Goal: Transaction & Acquisition: Purchase product/service

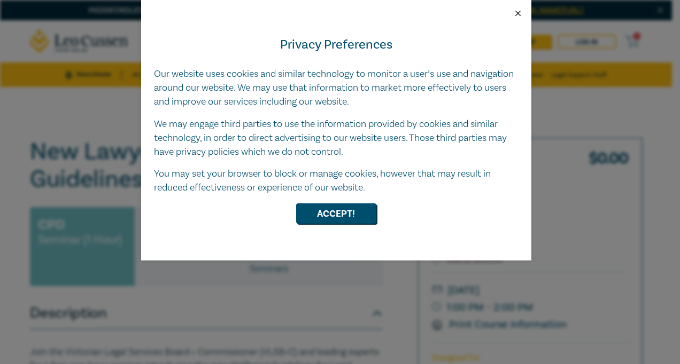
click at [515, 14] on button "Close" at bounding box center [518, 14] width 10 height 10
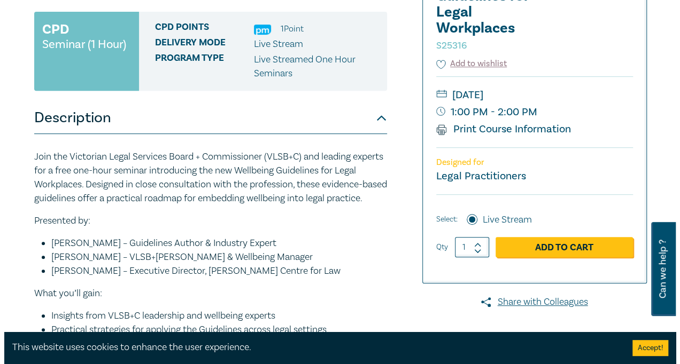
scroll to position [195, 0]
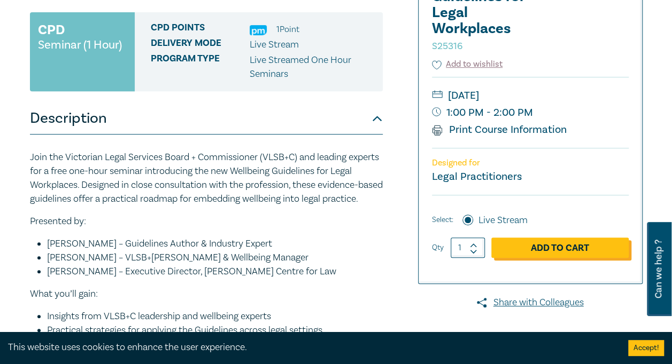
click at [534, 248] on link "Add to Cart" at bounding box center [559, 248] width 137 height 20
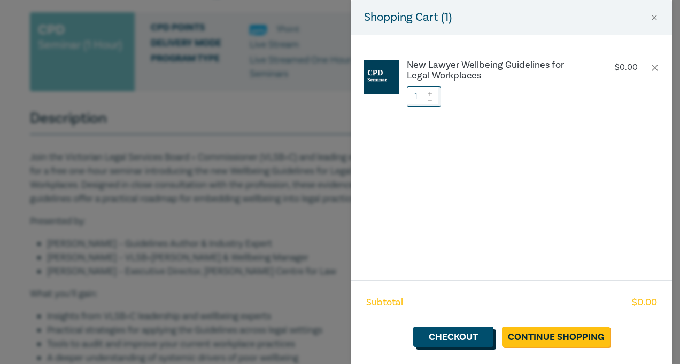
click at [463, 338] on link "Checkout" at bounding box center [453, 337] width 80 height 20
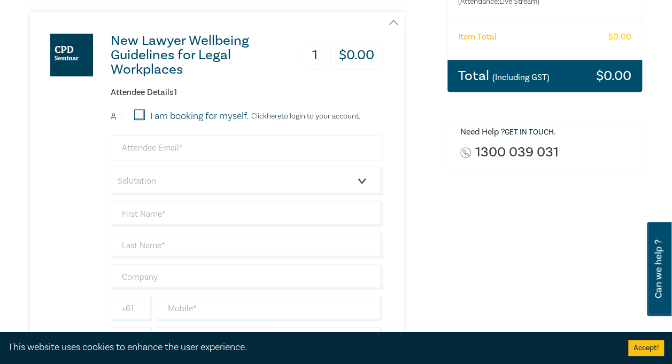
scroll to position [222, 0]
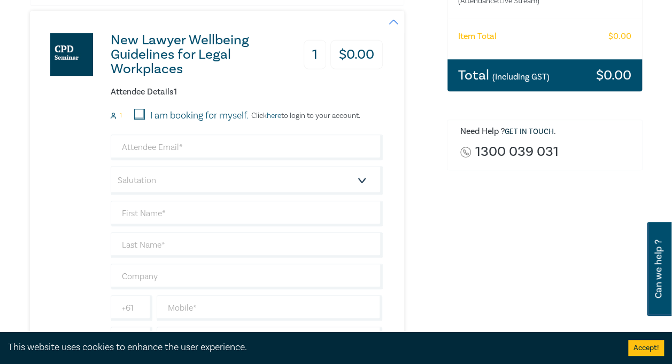
click at [141, 112] on input "I am booking for myself." at bounding box center [139, 114] width 11 height 11
checkbox input "true"
click at [154, 155] on input "email" at bounding box center [247, 148] width 272 height 26
type input "kirstie.walker@legalaid.wa.gov.au"
type input "Kirstie"
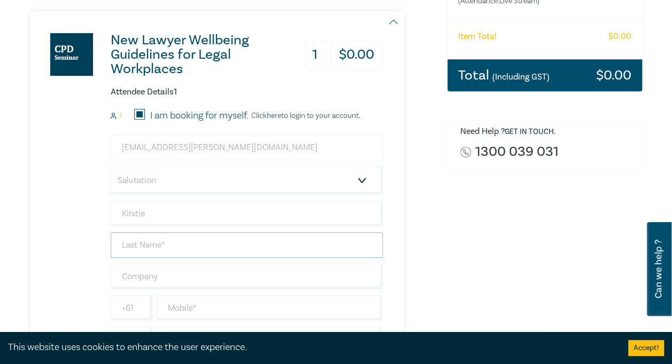
type input "Walker"
type input "Legal Aid WA"
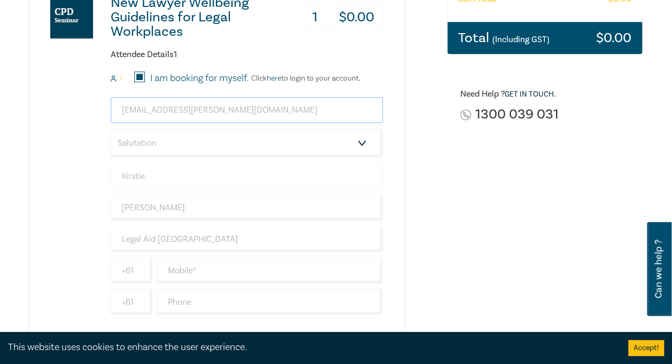
scroll to position [281, 0]
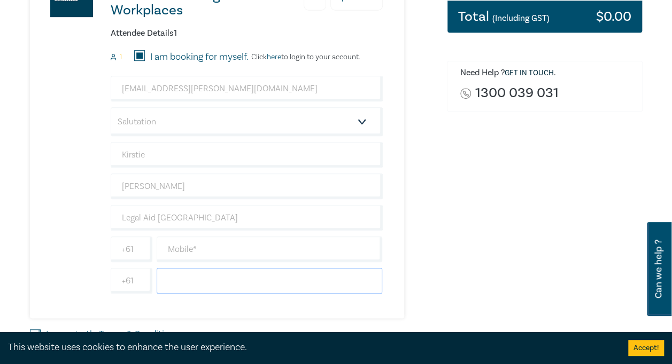
click at [198, 280] on input "text" at bounding box center [270, 281] width 226 height 26
type input "892616492"
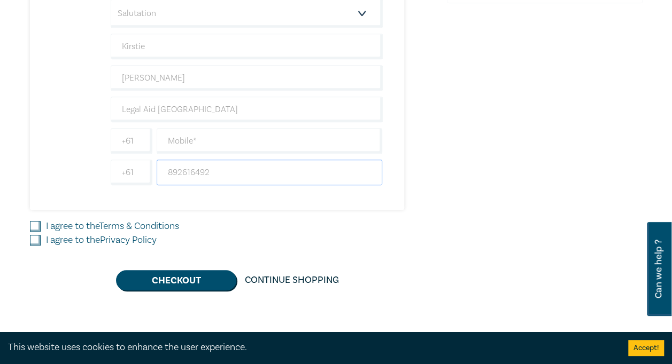
scroll to position [390, 0]
click at [38, 235] on input "I agree to the Privacy Policy" at bounding box center [35, 240] width 11 height 11
checkbox input "true"
click at [36, 222] on input "I agree to the Terms & Conditions" at bounding box center [35, 226] width 11 height 11
checkbox input "true"
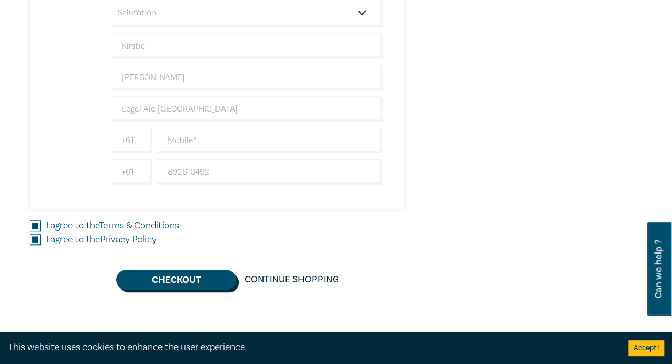
click at [176, 280] on button "Checkout" at bounding box center [176, 280] width 120 height 20
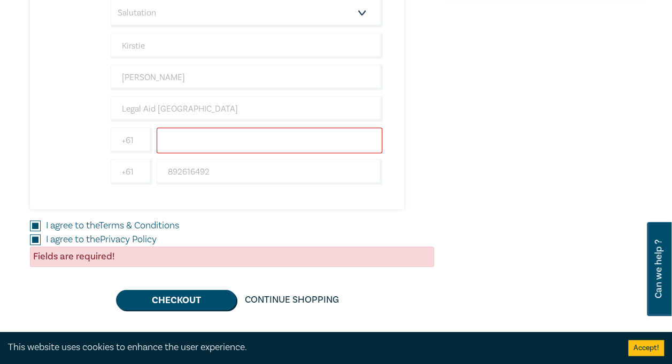
click at [192, 139] on input "text" at bounding box center [270, 141] width 226 height 26
type input "467670115"
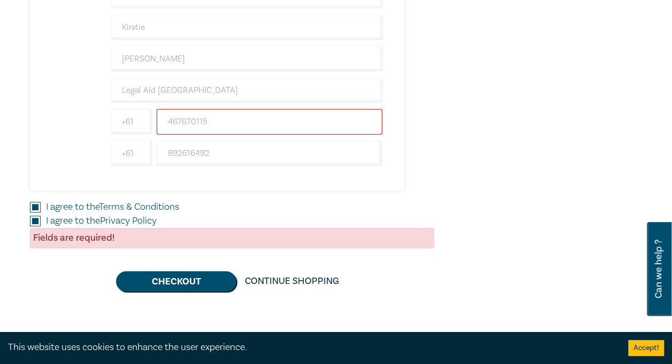
scroll to position [410, 0]
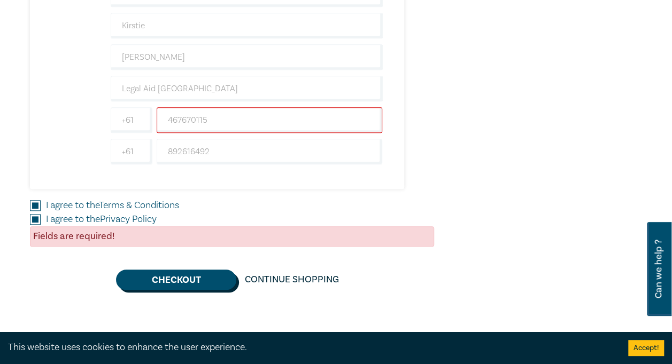
click at [172, 276] on button "Checkout" at bounding box center [176, 280] width 120 height 20
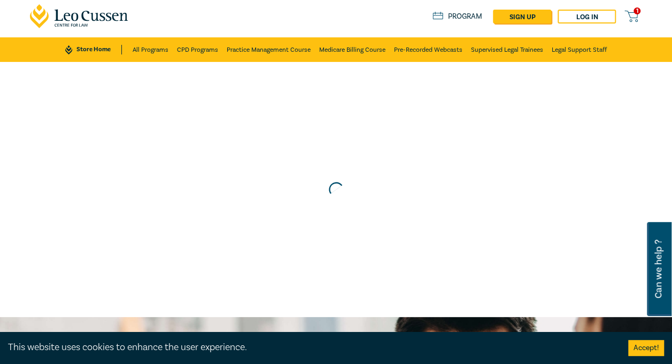
scroll to position [0, 0]
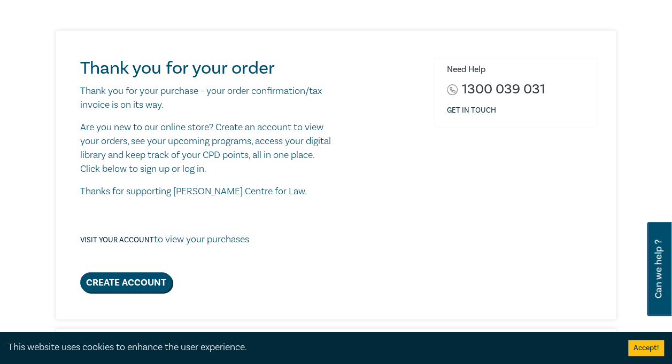
scroll to position [114, 0]
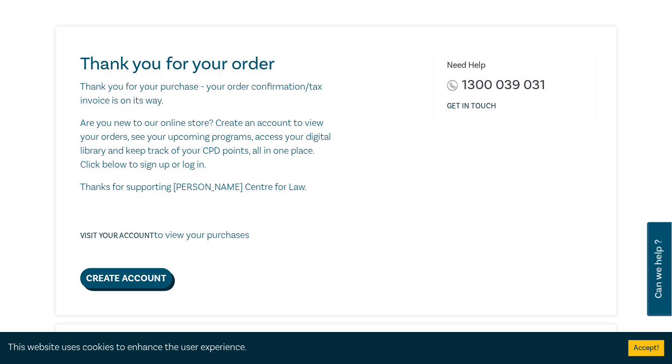
click at [135, 278] on link "Create Account" at bounding box center [126, 278] width 92 height 20
select select "AU"
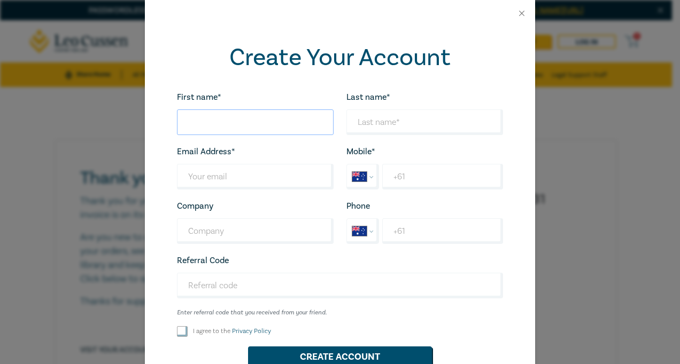
click at [237, 127] on input "First name*" at bounding box center [255, 123] width 157 height 26
type input "Kirstie"
type input "Walker"
type input "Legal Aid WA"
click at [240, 178] on input "Last name*" at bounding box center [255, 177] width 157 height 26
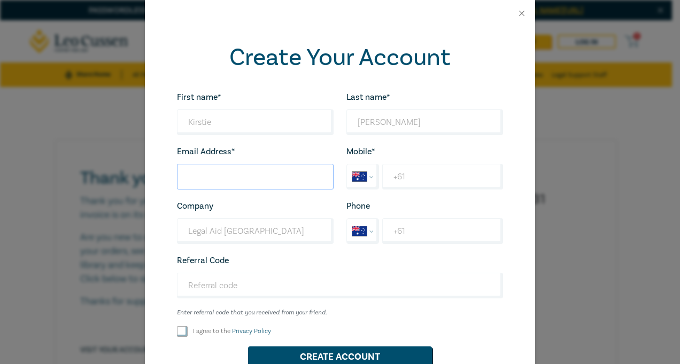
type input "kirstie.walker@legalaid.wa.gov.au"
select select "GB"
type input "+44"
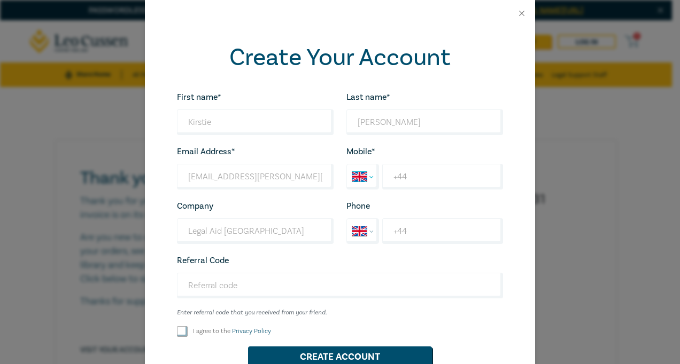
click at [368, 175] on select "International Afghanistan Åland Islands Albania Algeria American Samoa Andorra …" at bounding box center [363, 177] width 32 height 25
select select "AU"
click at [347, 165] on select "International Afghanistan Åland Islands Albania Algeria American Samoa Andorra …" at bounding box center [363, 177] width 32 height 25
type input "+61"
click at [368, 232] on select "International Afghanistan Åland Islands Albania Algeria American Samoa Andorra …" at bounding box center [363, 231] width 32 height 25
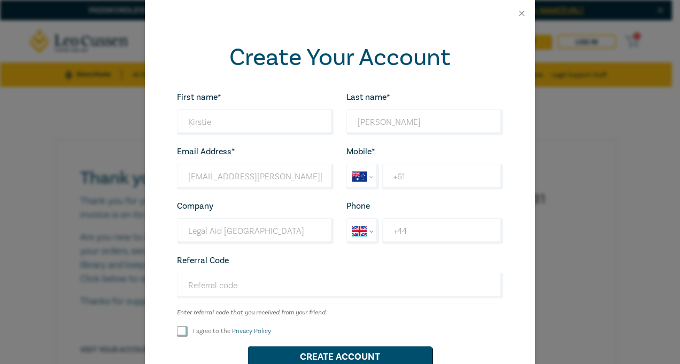
select select "AU"
click at [347, 219] on select "International Afghanistan Åland Islands Albania Algeria American Samoa Andorra …" at bounding box center [363, 231] width 32 height 25
type input "+61"
click at [396, 184] on input "+61" at bounding box center [442, 177] width 121 height 26
type input "+61 467 670 115"
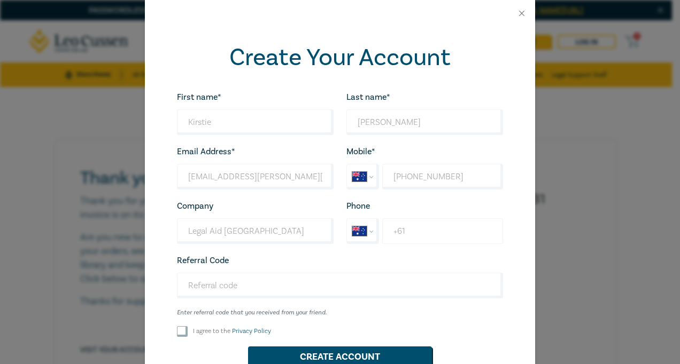
click at [414, 235] on input "+61" at bounding box center [442, 232] width 121 height 26
click at [351, 254] on div "Referral Code Enter referral code that you received from your friend. Looks goo…" at bounding box center [339, 285] width 339 height 63
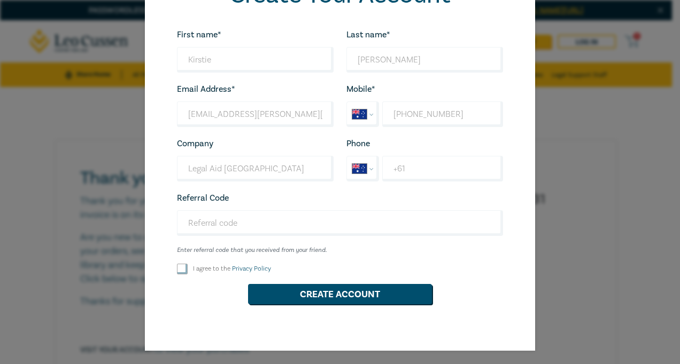
click at [236, 269] on link "Privacy Policy" at bounding box center [251, 269] width 39 height 8
click at [188, 269] on input "I agree to the Privacy Policy" at bounding box center [182, 269] width 11 height 11
checkbox input "true"
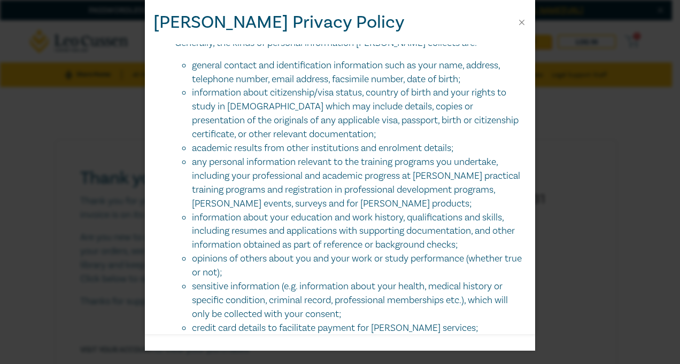
scroll to position [245, 0]
click at [519, 23] on button "Close" at bounding box center [522, 23] width 10 height 10
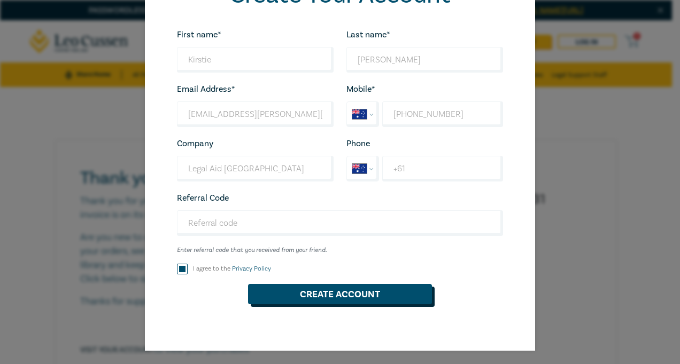
click at [311, 291] on button "Create Account" at bounding box center [340, 294] width 184 height 20
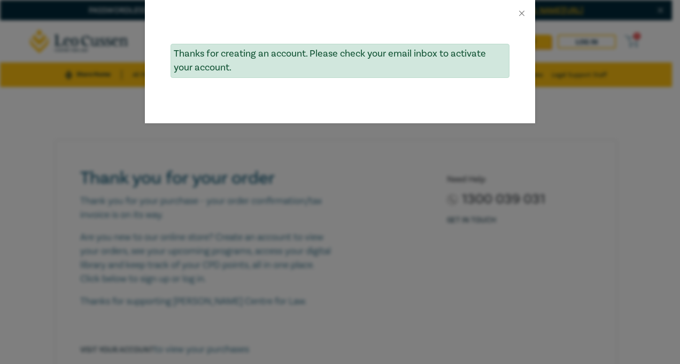
scroll to position [0, 0]
click at [521, 13] on button "Close" at bounding box center [522, 14] width 10 height 10
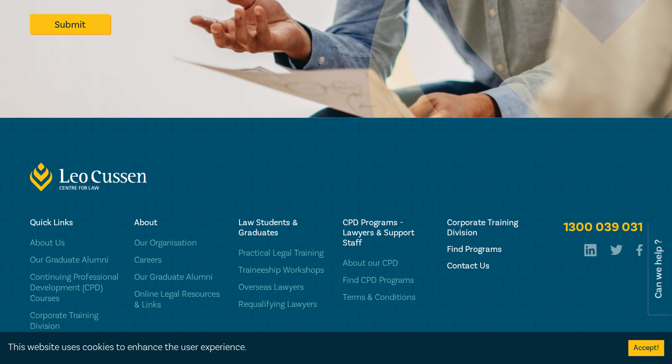
scroll to position [1212, 0]
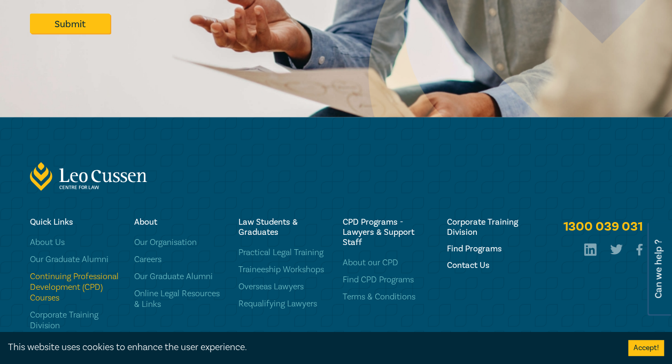
click at [76, 276] on link "Continuing Professional Development (CPD) Courses" at bounding box center [75, 287] width 91 height 32
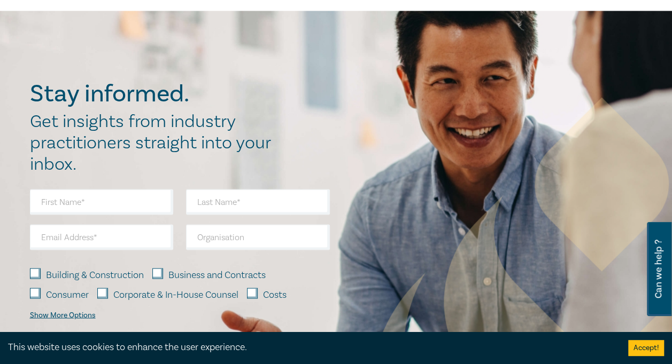
scroll to position [878, 0]
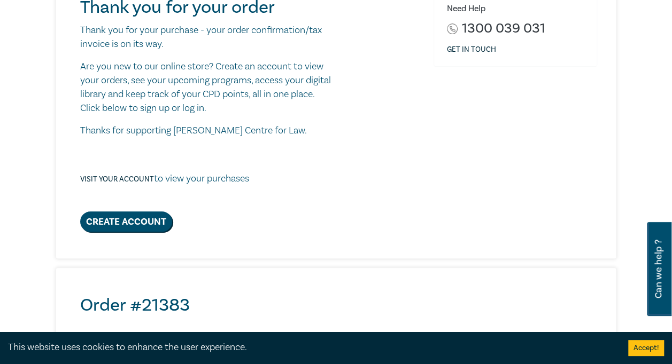
scroll to position [114, 0]
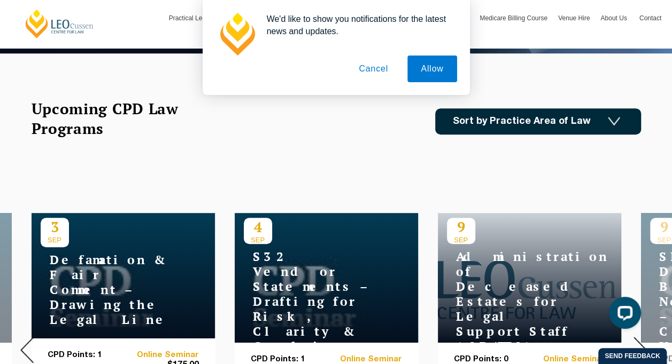
scroll to position [263, 0]
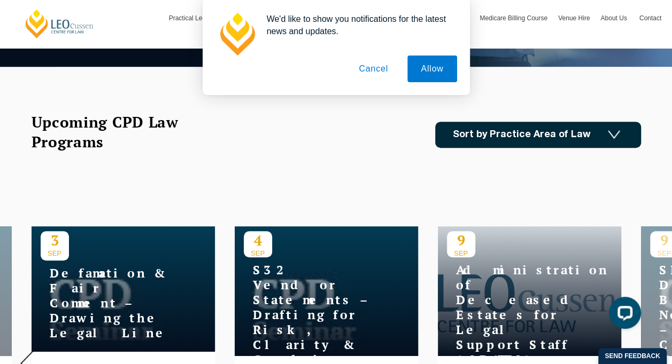
click at [614, 134] on img at bounding box center [614, 134] width 12 height 9
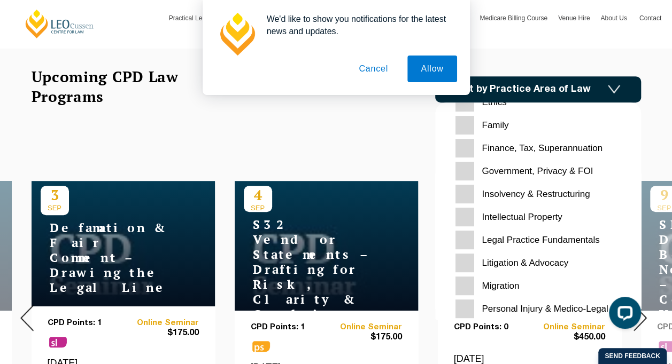
scroll to position [198, 0]
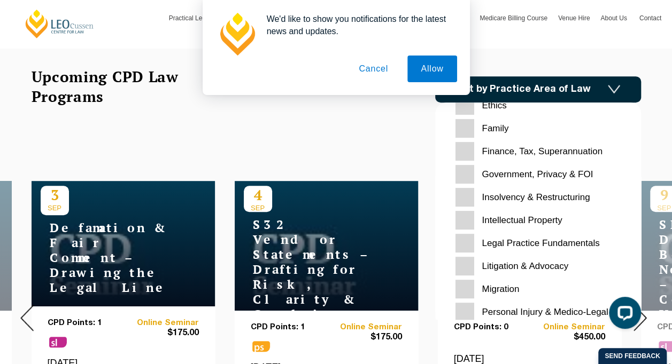
click at [322, 148] on div "8 OCT Practice Management Course (October 2025) CPD Points: 24 pm ps ps sl Onli…" at bounding box center [336, 318] width 672 height 365
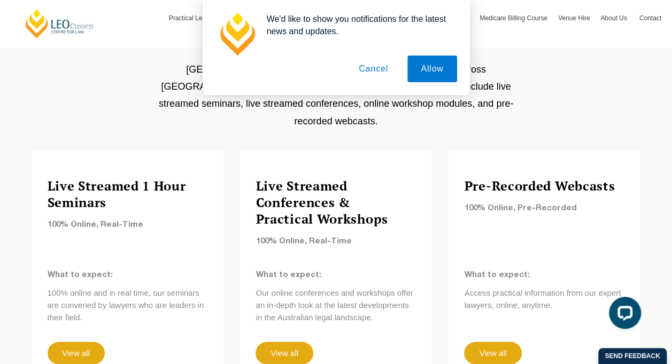
scroll to position [893, 0]
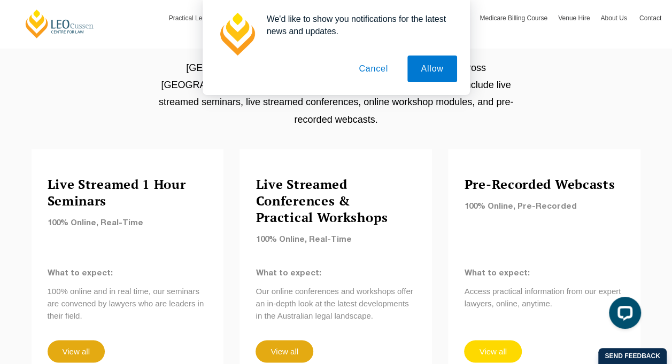
click at [489, 340] on link "View all" at bounding box center [492, 351] width 57 height 22
click at [75, 340] on link "View all" at bounding box center [76, 351] width 57 height 22
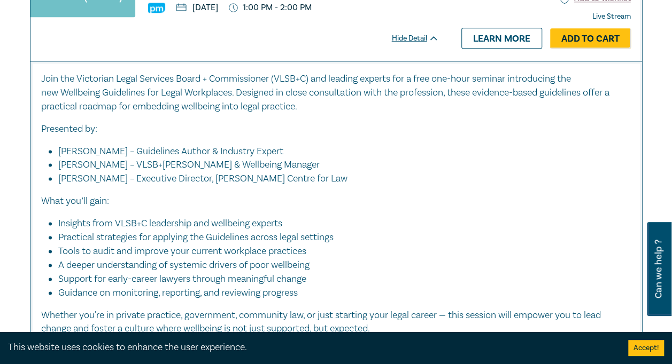
scroll to position [2651, 0]
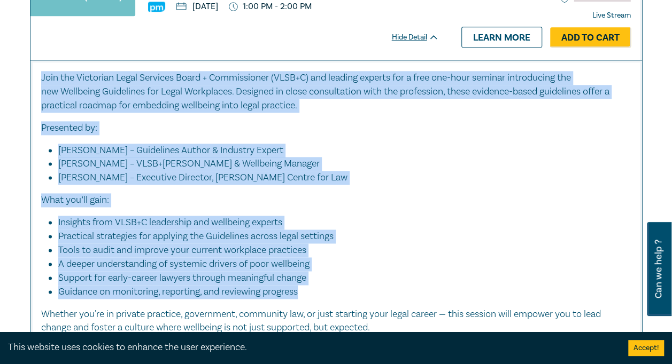
drag, startPoint x: 41, startPoint y: 99, endPoint x: 328, endPoint y: 321, distance: 362.6
click at [328, 321] on div "Join the Victorian Legal Services Board + Commissioner (VLSB+C) and leading exp…" at bounding box center [336, 225] width 590 height 309
copy div "Join the Victorian Legal Services Board + Commissioner (VLSB+C) and leading exp…"
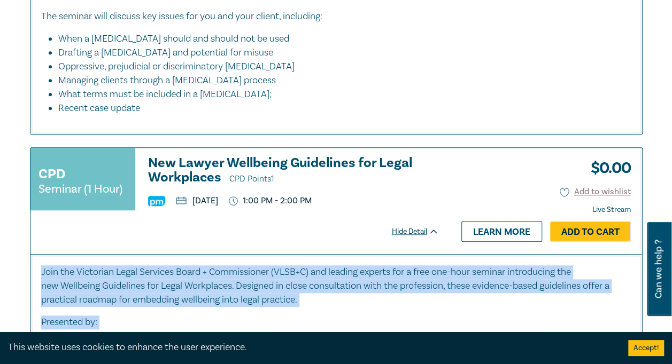
scroll to position [2450, 0]
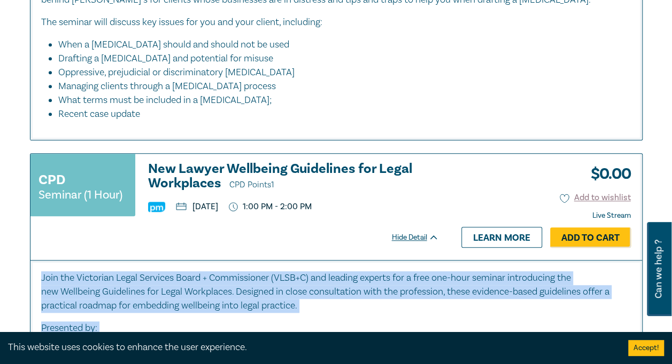
drag, startPoint x: 421, startPoint y: 225, endPoint x: 134, endPoint y: 186, distance: 289.6
click at [134, 186] on div "CPD Seminar (1 Hour) New Lawyer Wellbeing Guidelines for Legal Workplaces CPD P…" at bounding box center [234, 190] width 408 height 56
copy div "New Lawyer Wellbeing Guidelines for Legal Workplaces CPD Points 1 [DATE] 1:00 P…"
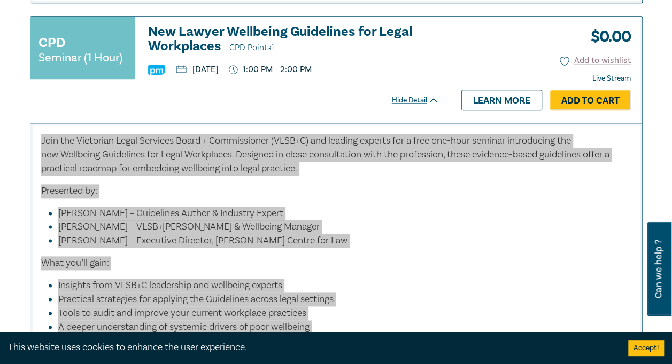
scroll to position [2587, 0]
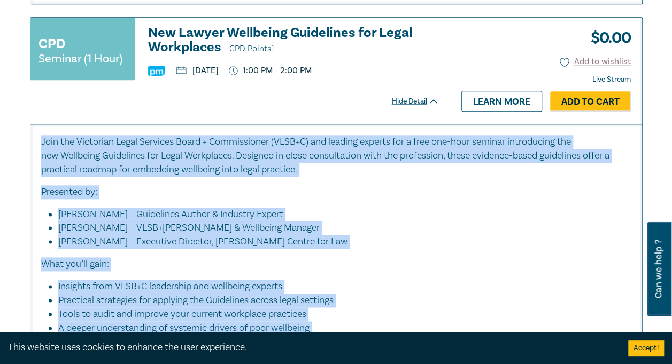
click at [199, 56] on h3 "New Lawyer Wellbeing Guidelines for Legal Workplaces CPD Points 1" at bounding box center [293, 41] width 291 height 30
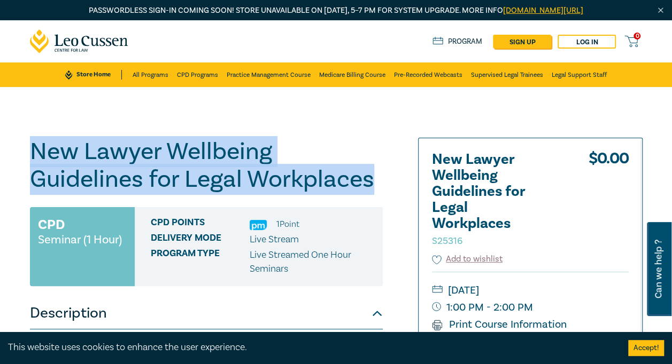
drag, startPoint x: 376, startPoint y: 180, endPoint x: 21, endPoint y: 153, distance: 356.4
copy h1 "New Lawyer Wellbeing Guidelines for Legal Workplaces"
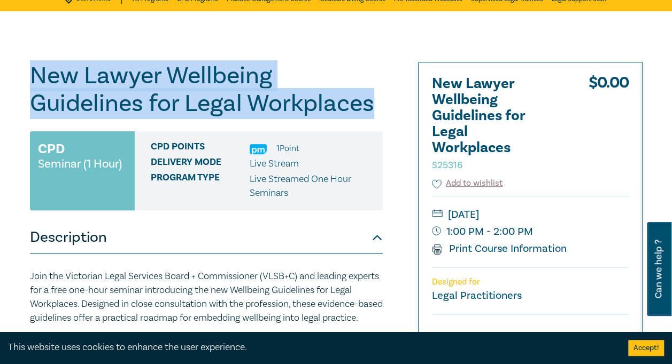
scroll to position [76, 0]
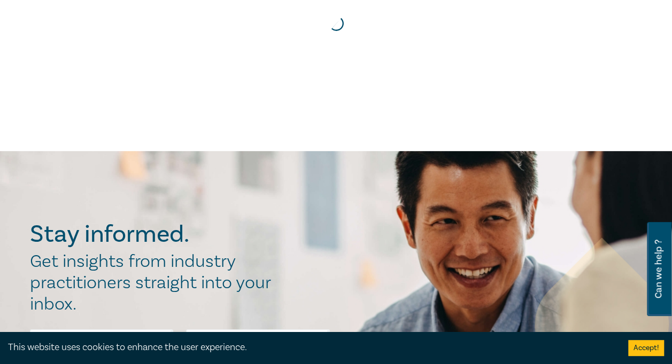
scroll to position [195, 0]
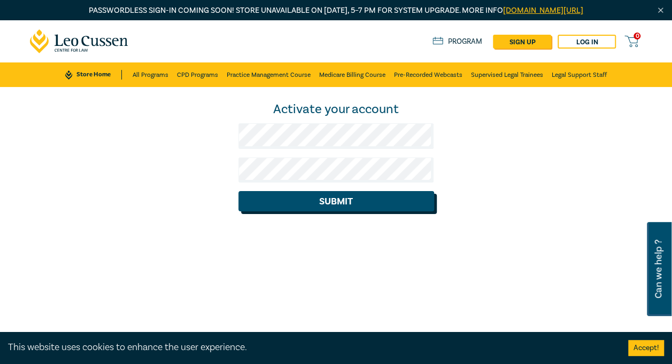
click at [348, 197] on button "Submit" at bounding box center [336, 201] width 196 height 20
